Goal: Contribute content

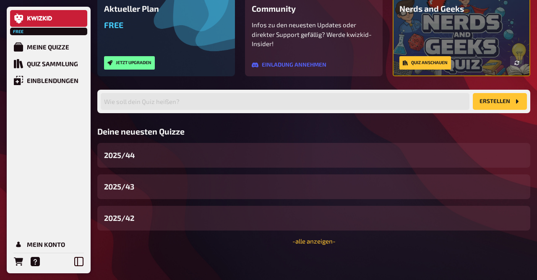
scroll to position [88, 0]
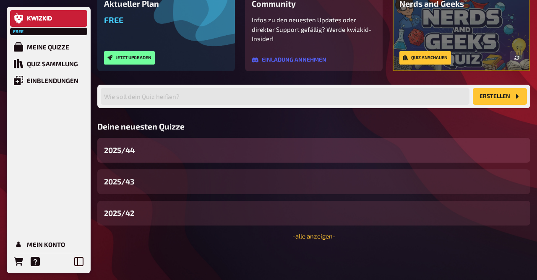
click at [138, 150] on div "2025/44" at bounding box center [313, 150] width 433 height 25
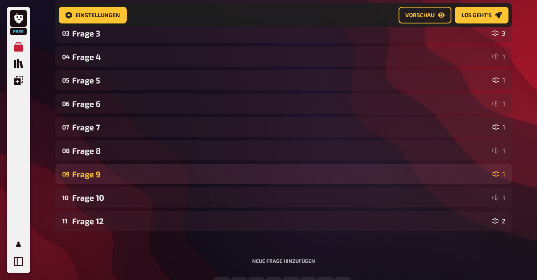
scroll to position [263, 0]
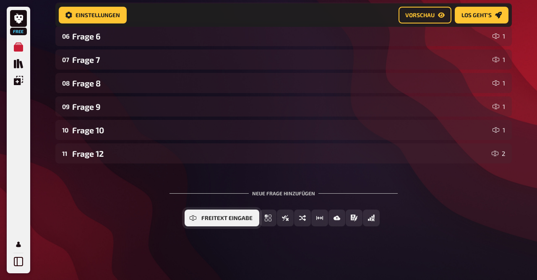
click at [214, 213] on button "Freitext Eingabe" at bounding box center [222, 218] width 75 height 17
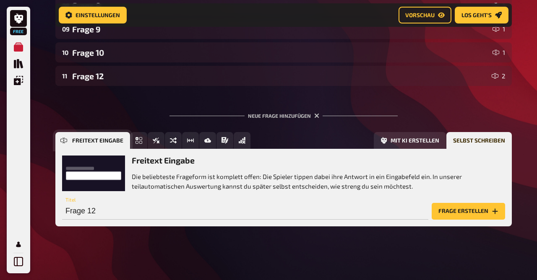
scroll to position [340, 0]
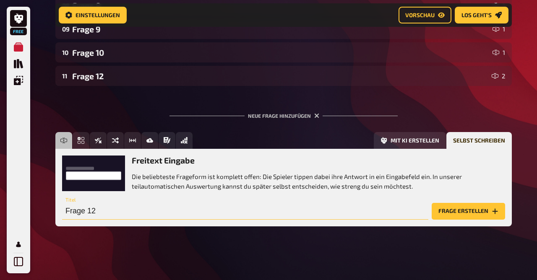
click at [221, 212] on input "Frage 12" at bounding box center [245, 211] width 366 height 17
type input "Frage 15"
click at [455, 214] on button "Frage erstellen" at bounding box center [468, 211] width 73 height 17
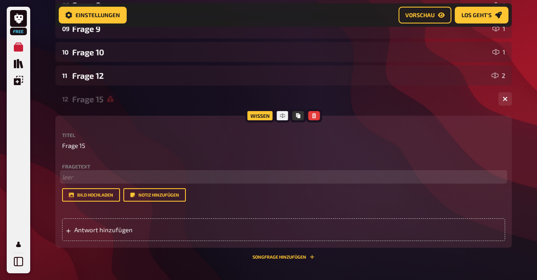
click at [164, 182] on p "﻿ leer" at bounding box center [283, 177] width 443 height 10
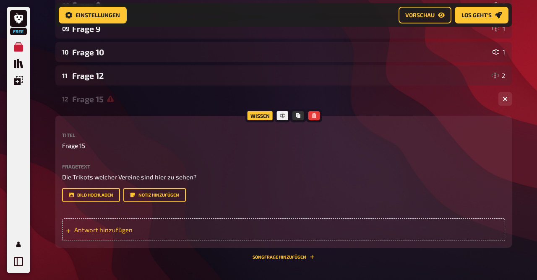
click at [88, 227] on span "Antwort hinzufügen" at bounding box center [139, 230] width 130 height 8
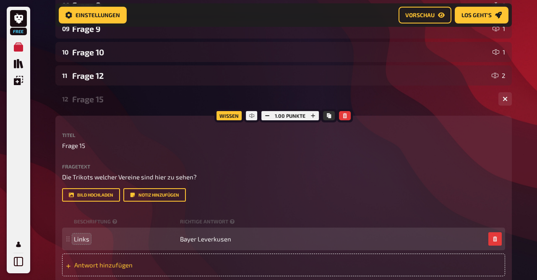
click at [108, 264] on span "Antwort hinzufügen" at bounding box center [139, 265] width 130 height 8
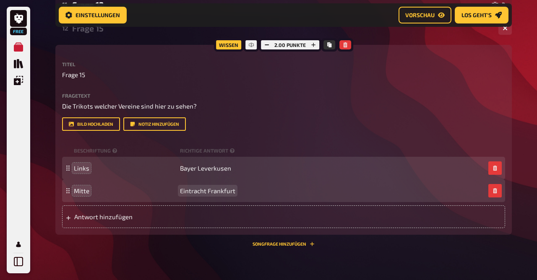
scroll to position [425, 0]
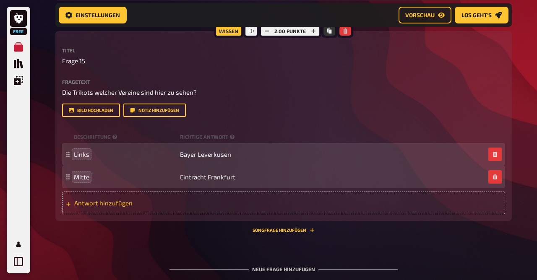
click at [95, 204] on span "Antwort hinzufügen" at bounding box center [139, 203] width 130 height 8
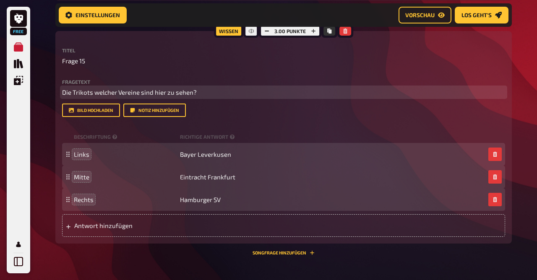
click at [208, 95] on p "Die Trikots welcher Vereine sind hier zu sehen?" at bounding box center [283, 93] width 443 height 10
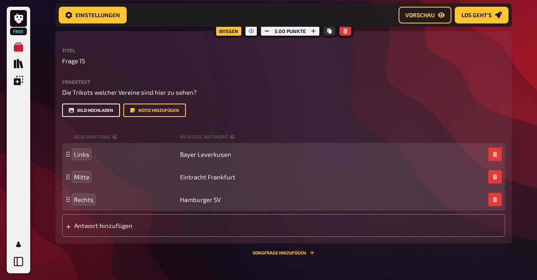
click at [106, 107] on button "Bild hochladen" at bounding box center [91, 110] width 58 height 13
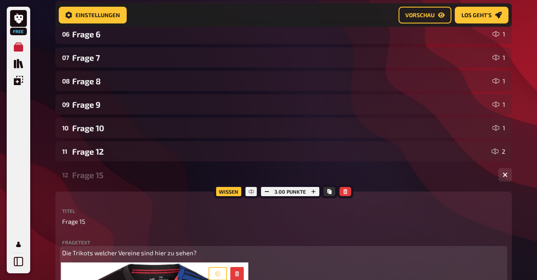
scroll to position [264, 0]
